Goal: Transaction & Acquisition: Purchase product/service

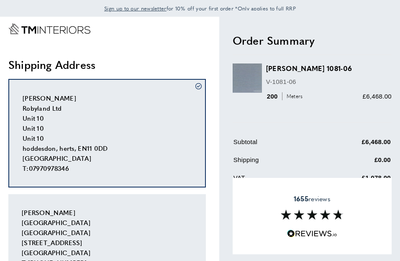
click at [69, 222] on span "[PERSON_NAME] [PERSON_NAME][GEOGRAPHIC_DATA][PERSON_NAME] [GEOGRAPHIC_DATA] [ST…" at bounding box center [56, 237] width 69 height 59
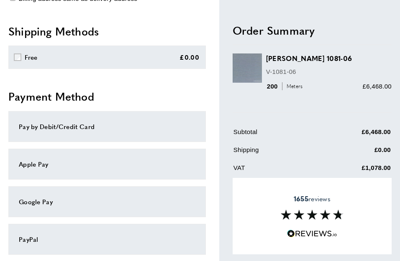
scroll to position [316, 0]
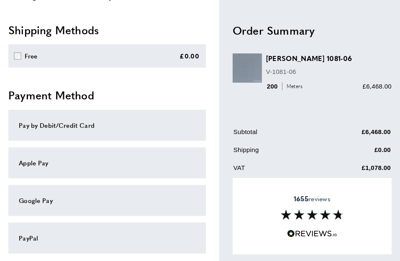
click at [71, 128] on div "Pay by Debit/Credit Card" at bounding box center [107, 125] width 176 height 10
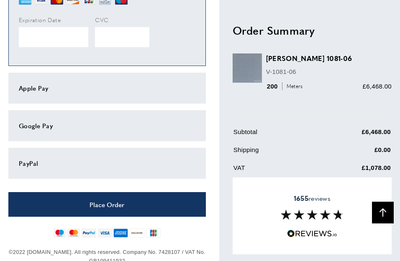
scroll to position [499, 0]
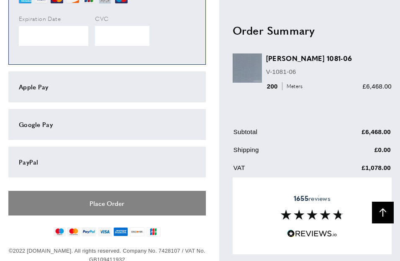
click at [95, 202] on button "Place Order" at bounding box center [106, 203] width 197 height 25
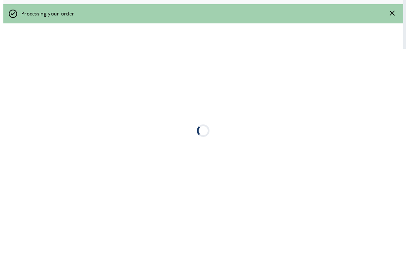
scroll to position [0, 0]
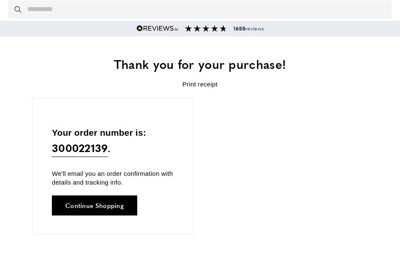
scroll to position [0, 146]
click at [184, 130] on div "Your order number is: 300022139 . We'll email you an order confirmation with de…" at bounding box center [113, 166] width 161 height 137
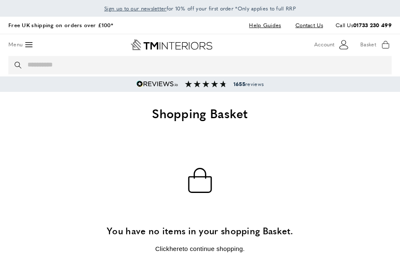
scroll to position [0, 1171]
